Goal: Check status

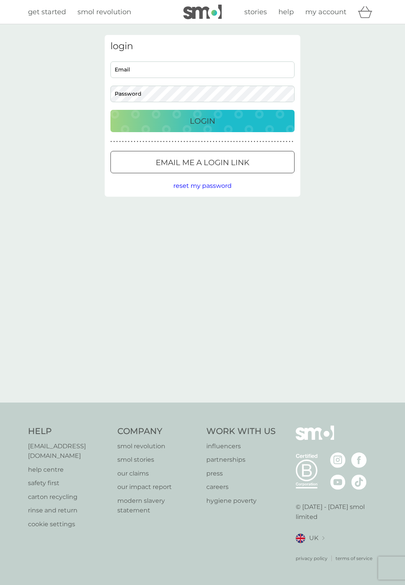
click at [157, 69] on input "Email" at bounding box center [203, 69] width 184 height 17
type input "richalex66@yahoo.com"
click at [111, 110] on button "Login" at bounding box center [203, 121] width 184 height 22
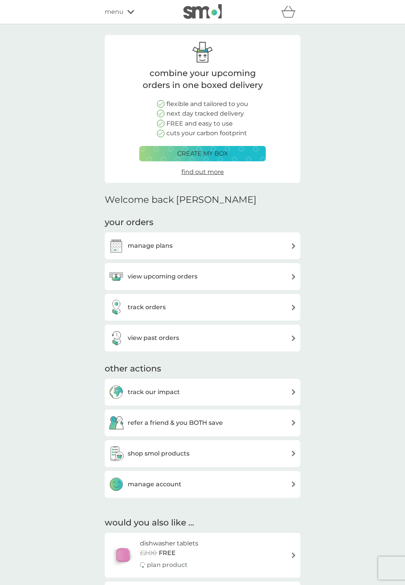
click at [292, 278] on img at bounding box center [294, 277] width 6 height 6
click at [293, 305] on img at bounding box center [294, 307] width 6 height 6
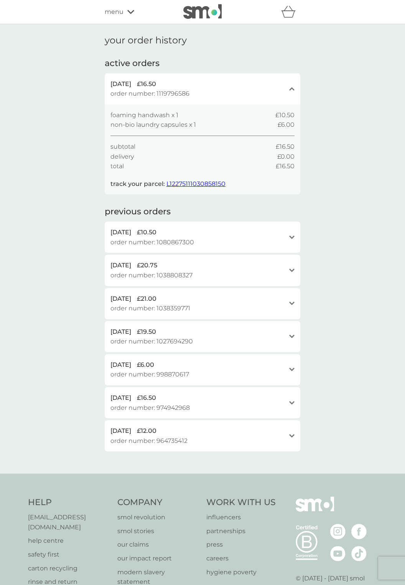
click at [206, 185] on span "L12275111030858150" at bounding box center [196, 183] width 59 height 7
